Goal: Find specific fact: Find specific fact

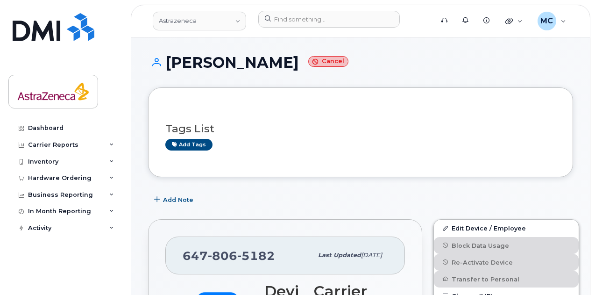
scroll to position [187, 0]
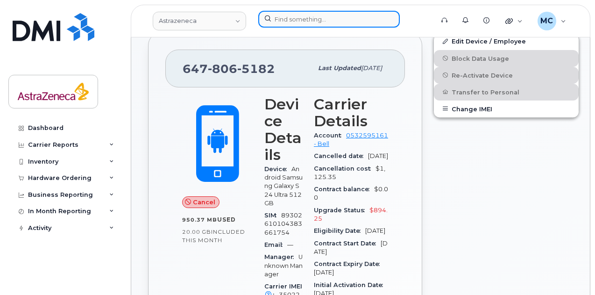
click at [305, 23] on input at bounding box center [329, 19] width 142 height 17
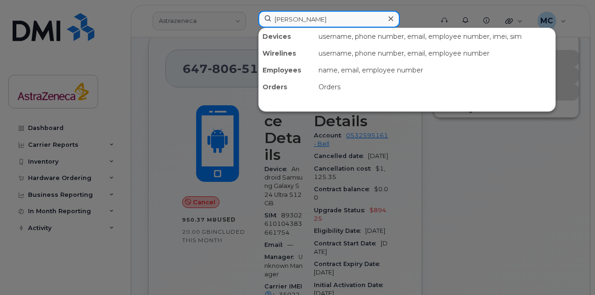
type input "austin nam"
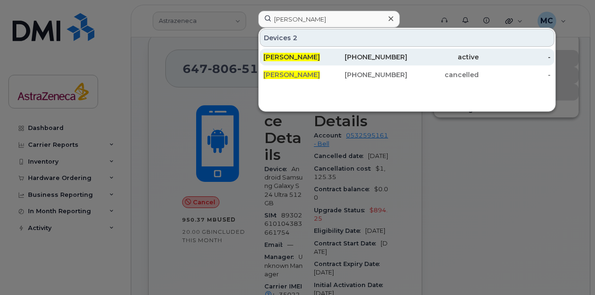
click at [299, 60] on div "Austin Nam" at bounding box center [300, 56] width 72 height 9
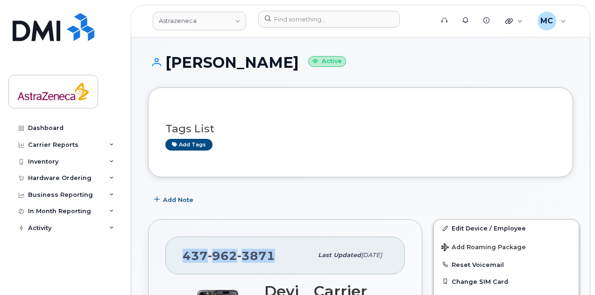
drag, startPoint x: 275, startPoint y: 255, endPoint x: 183, endPoint y: 257, distance: 92.1
click at [183, 257] on div "437 962 3871" at bounding box center [248, 255] width 130 height 20
copy span "437 962 3871"
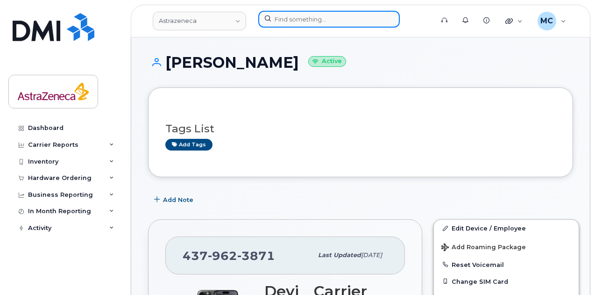
click at [296, 17] on input at bounding box center [329, 19] width 142 height 17
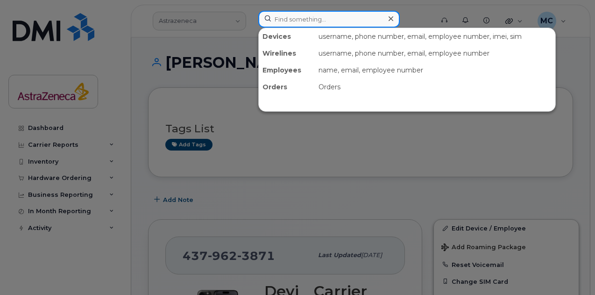
paste input "Ethan Pednault"
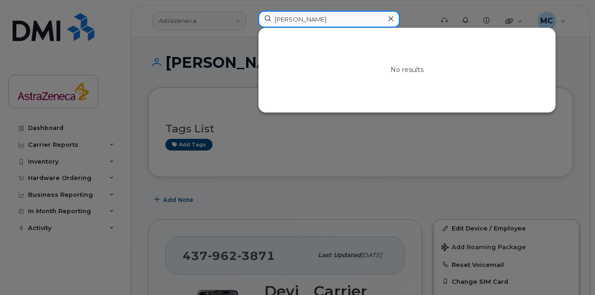
click at [317, 21] on input "Ethan Pednault" at bounding box center [329, 19] width 142 height 17
drag, startPoint x: 294, startPoint y: 18, endPoint x: 235, endPoint y: 24, distance: 59.2
click at [265, 23] on input "Ethan Pednault" at bounding box center [329, 19] width 142 height 17
type input "Pednault"
drag, startPoint x: 326, startPoint y: 20, endPoint x: 116, endPoint y: 32, distance: 210.2
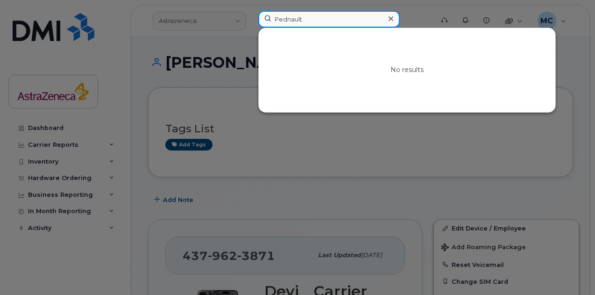
click at [251, 31] on div "Pednault No results" at bounding box center [343, 21] width 184 height 21
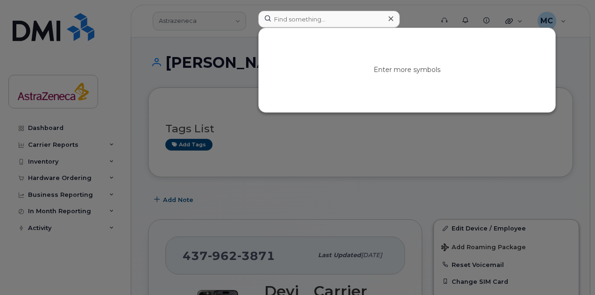
click at [184, 21] on div at bounding box center [297, 147] width 595 height 295
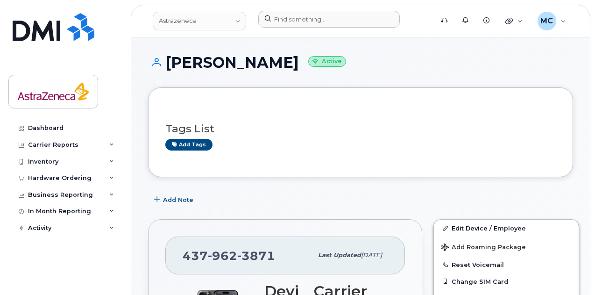
click at [184, 21] on link "Astrazeneca" at bounding box center [199, 21] width 93 height 19
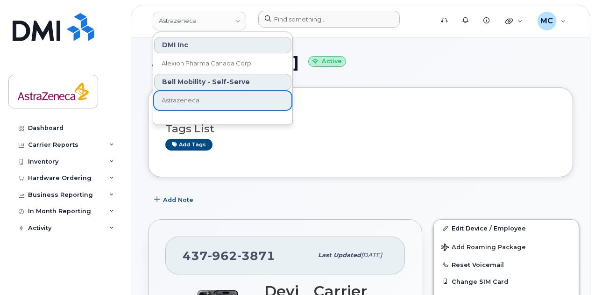
click at [233, 80] on div "Bell Mobility - Self-Serve" at bounding box center [222, 82] width 137 height 16
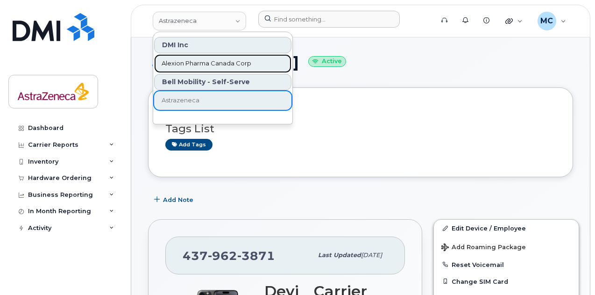
click at [265, 54] on link "Alexion Pharma Canada Corp" at bounding box center [222, 63] width 137 height 19
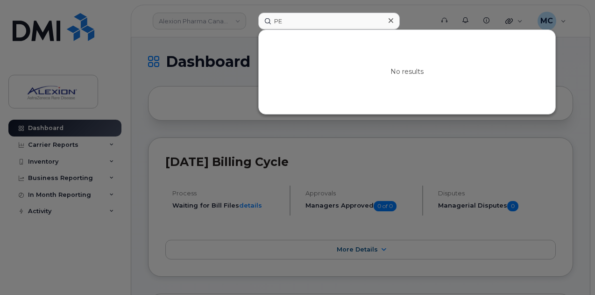
type input "P"
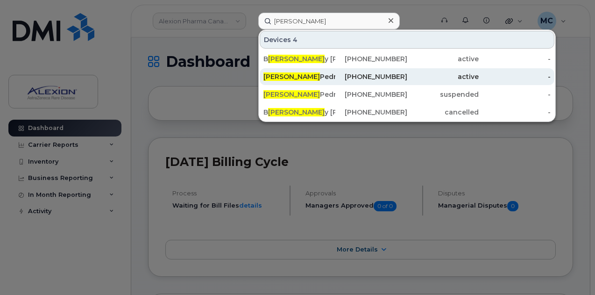
type input "Ethan"
click at [387, 78] on div "[PHONE_NUMBER]" at bounding box center [372, 76] width 72 height 9
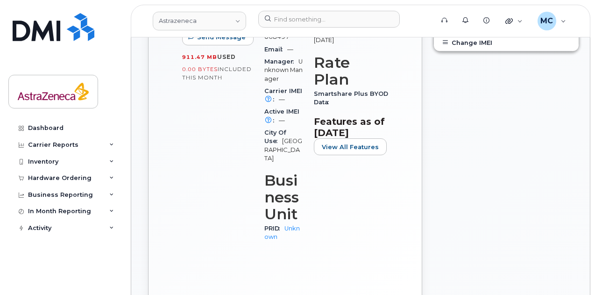
scroll to position [140, 0]
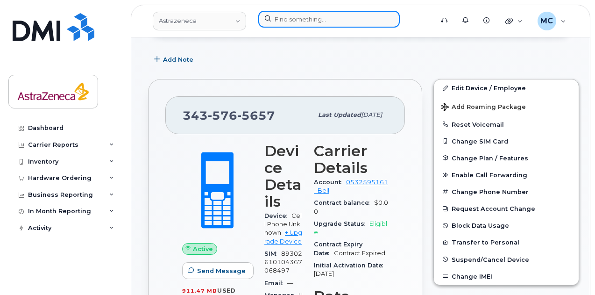
click at [323, 20] on input at bounding box center [329, 19] width 142 height 17
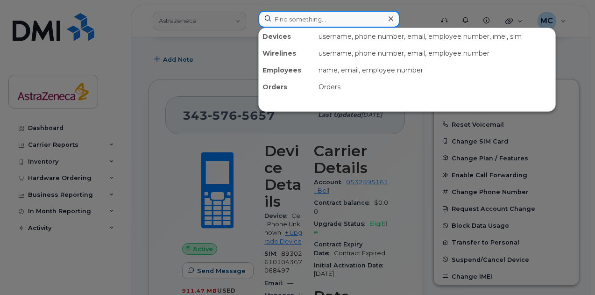
click at [322, 20] on input at bounding box center [329, 19] width 142 height 17
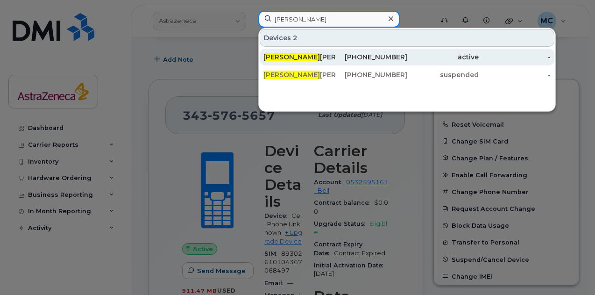
type input "Ethan PEd"
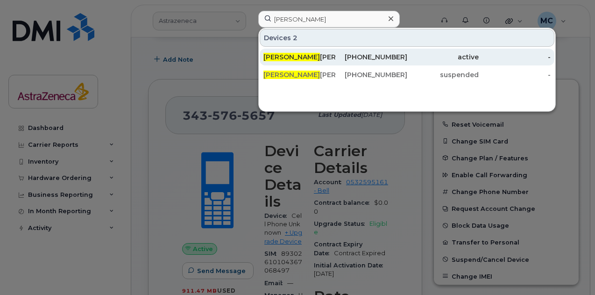
click at [344, 59] on div "[PHONE_NUMBER]" at bounding box center [372, 56] width 72 height 9
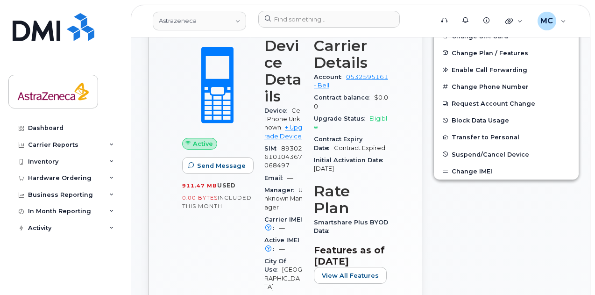
scroll to position [187, 0]
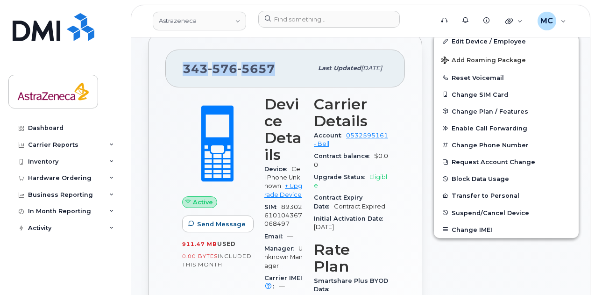
drag, startPoint x: 276, startPoint y: 63, endPoint x: 183, endPoint y: 64, distance: 93.0
click at [183, 64] on div "[PHONE_NUMBER]" at bounding box center [248, 68] width 130 height 20
copy span "[PHONE_NUMBER]"
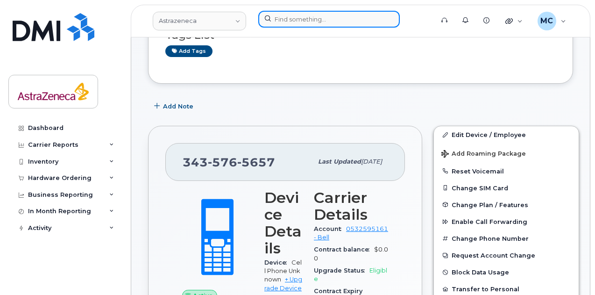
click at [320, 18] on input at bounding box center [329, 19] width 142 height 17
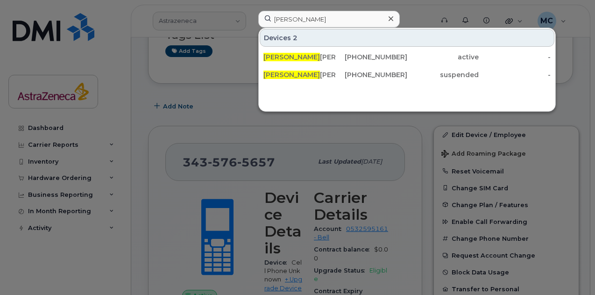
click at [411, 147] on div at bounding box center [297, 147] width 595 height 295
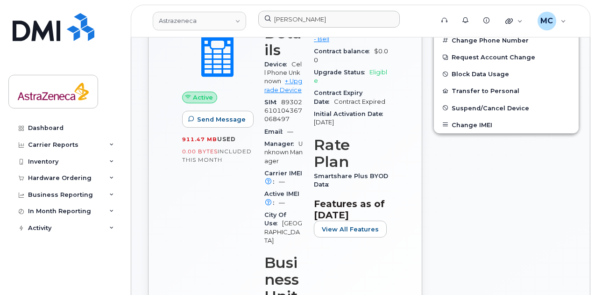
scroll to position [280, 0]
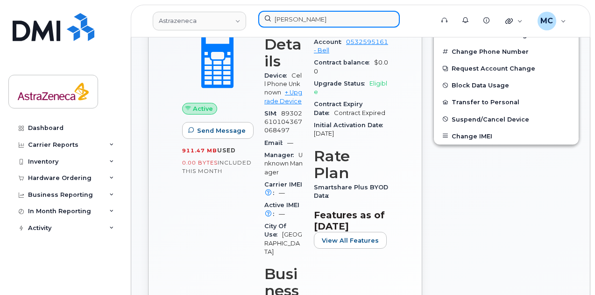
click at [290, 16] on input "[PERSON_NAME]" at bounding box center [329, 19] width 142 height 17
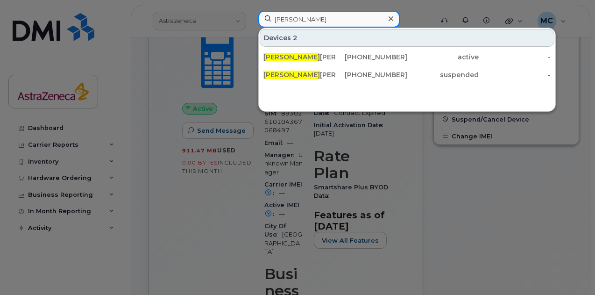
paste input "Q7HX730DK6"
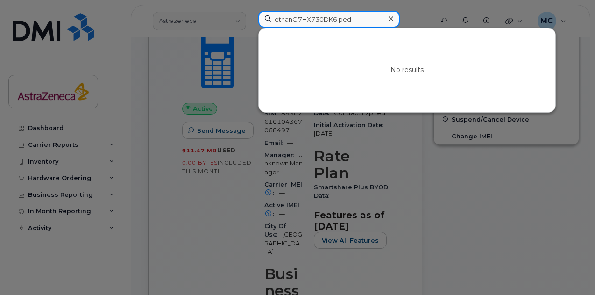
drag, startPoint x: 346, startPoint y: 18, endPoint x: 87, endPoint y: 18, distance: 258.9
click at [251, 18] on div "ethanQ7HX730DK6 ped No results" at bounding box center [343, 21] width 184 height 21
paste input "Q7HX730DK6"
type input "Q7HX730DK6"
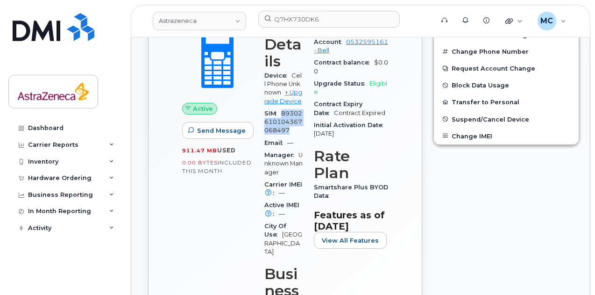
drag, startPoint x: 294, startPoint y: 138, endPoint x: 279, endPoint y: 120, distance: 23.2
click at [279, 120] on div "SIM [TECHNICAL_ID]" at bounding box center [284, 122] width 38 height 29
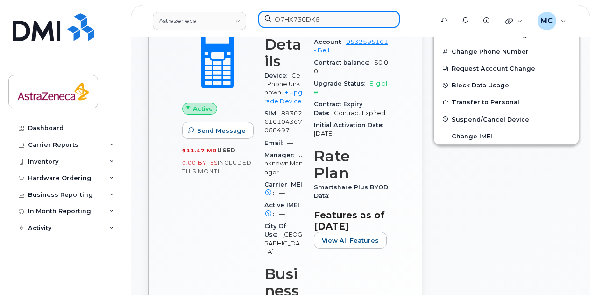
click at [251, 31] on div "Q7HX730DK6" at bounding box center [343, 21] width 184 height 21
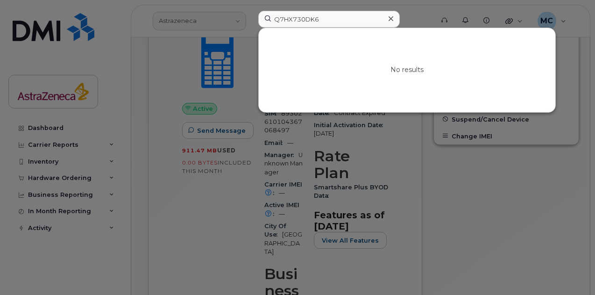
click at [460, 247] on div at bounding box center [297, 147] width 595 height 295
